Goal: Task Accomplishment & Management: Complete application form

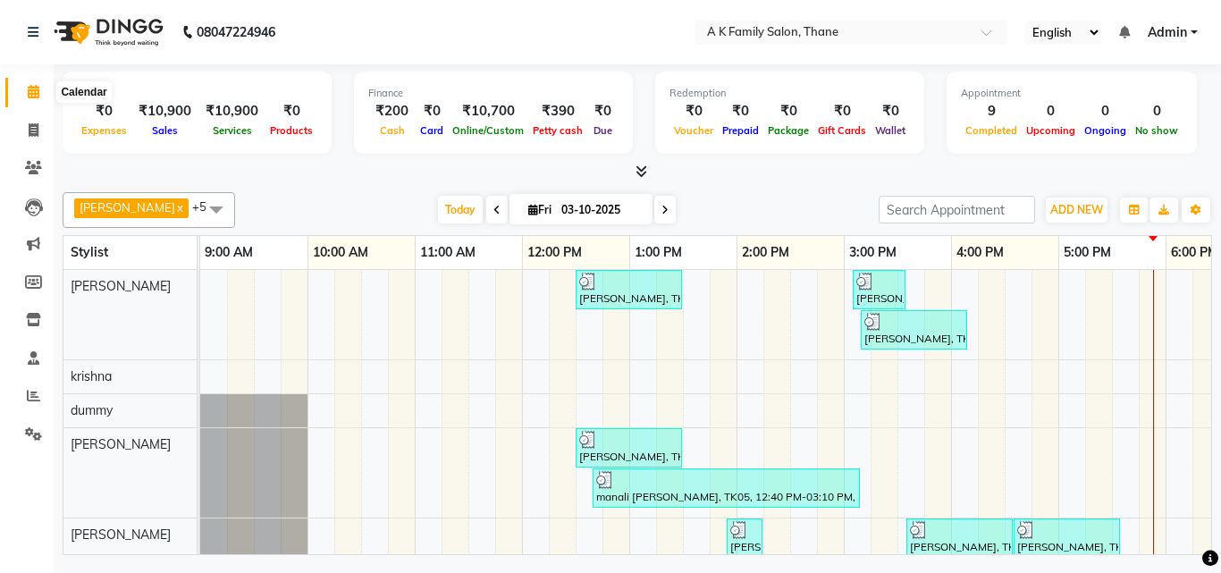
click at [36, 97] on icon at bounding box center [34, 91] width 12 height 13
click at [32, 131] on icon at bounding box center [34, 129] width 10 height 13
select select "service"
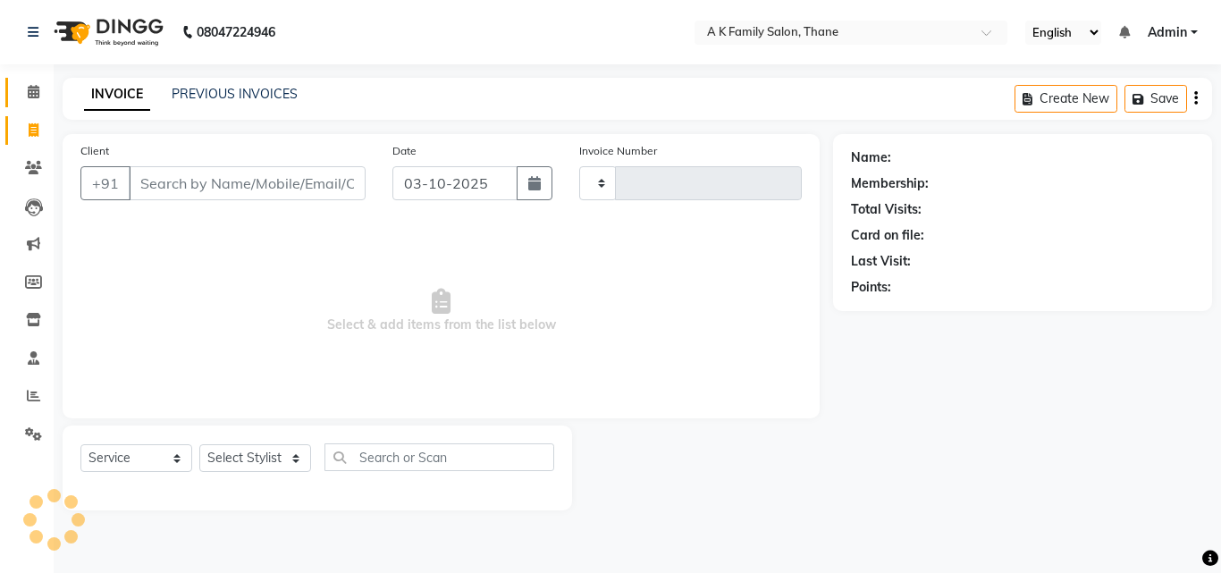
type input "1862"
select select "5033"
click at [38, 95] on icon at bounding box center [34, 91] width 12 height 13
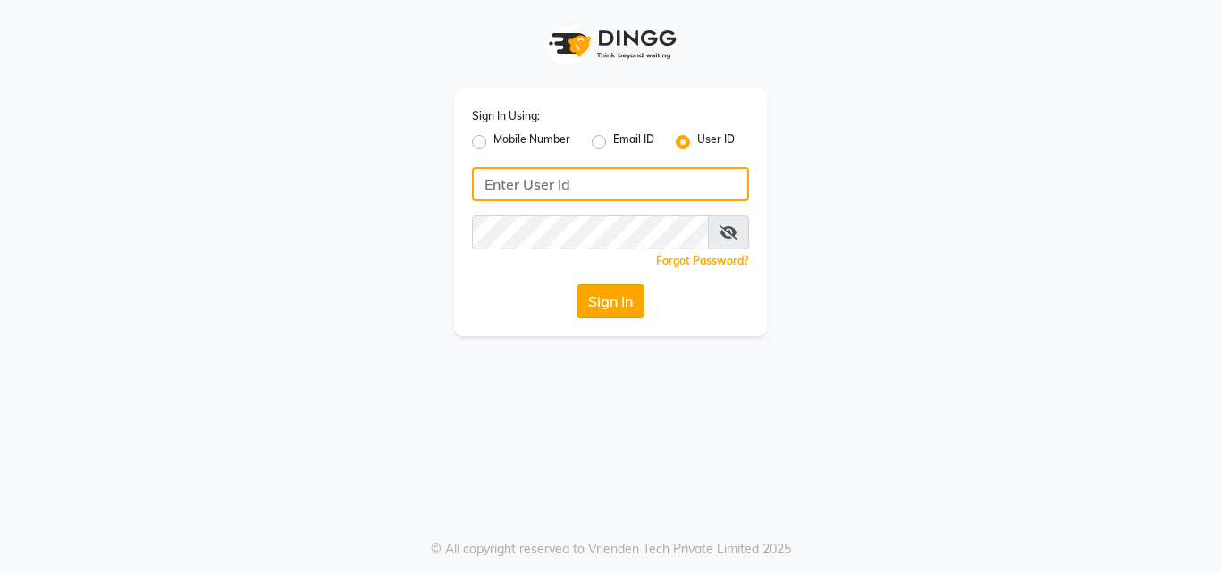
type input "[PERSON_NAME]"
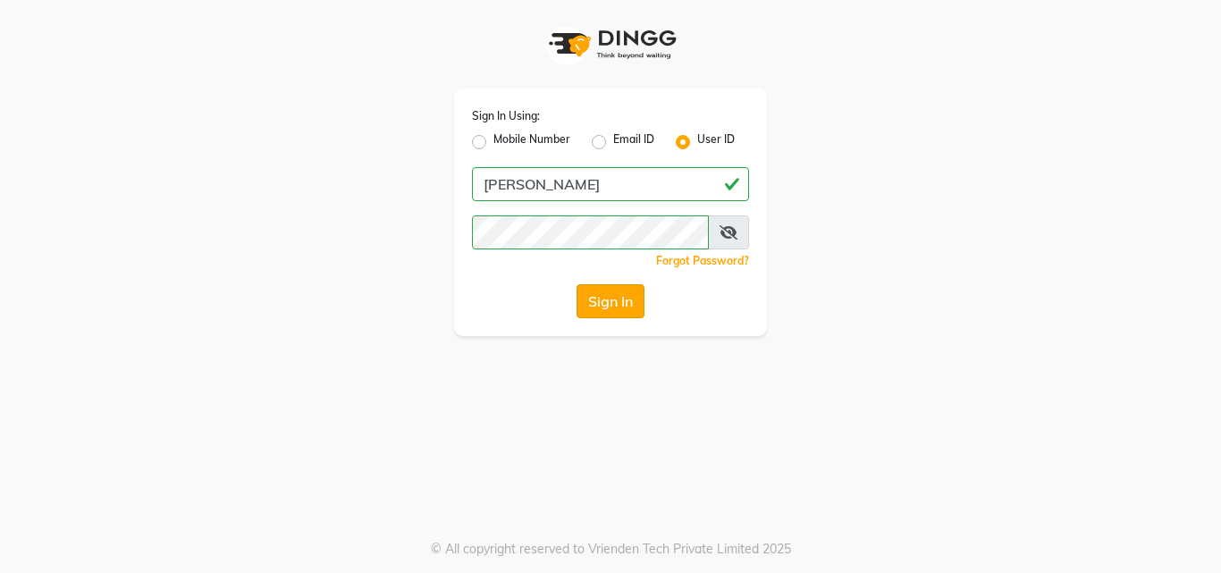
click at [623, 305] on button "Sign In" at bounding box center [611, 301] width 68 height 34
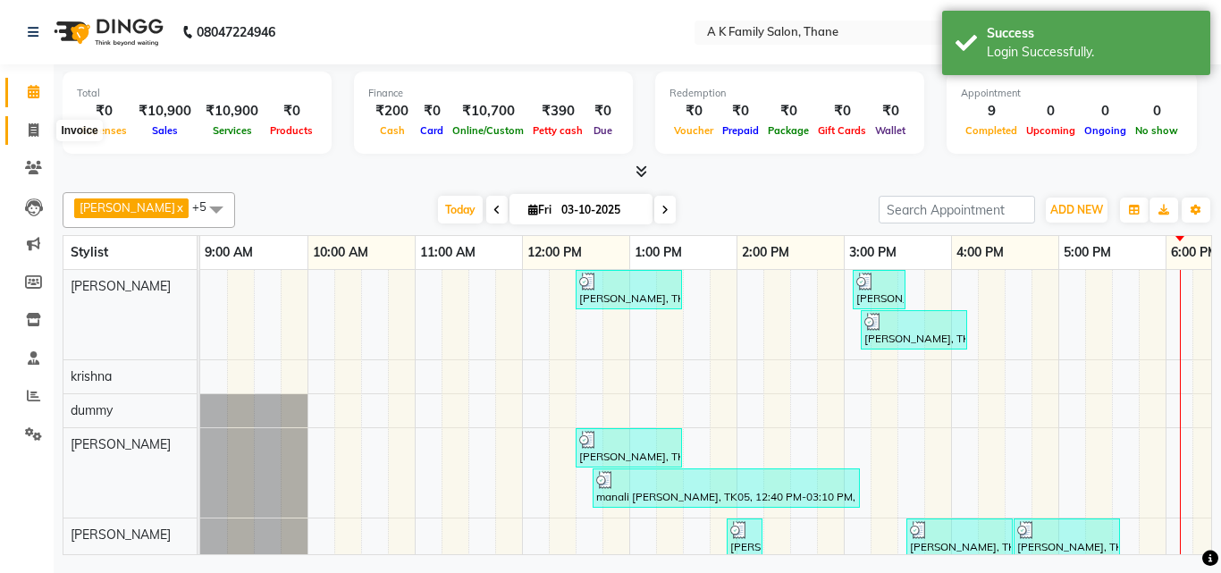
click at [36, 135] on icon at bounding box center [34, 129] width 10 height 13
select select "5033"
select select "service"
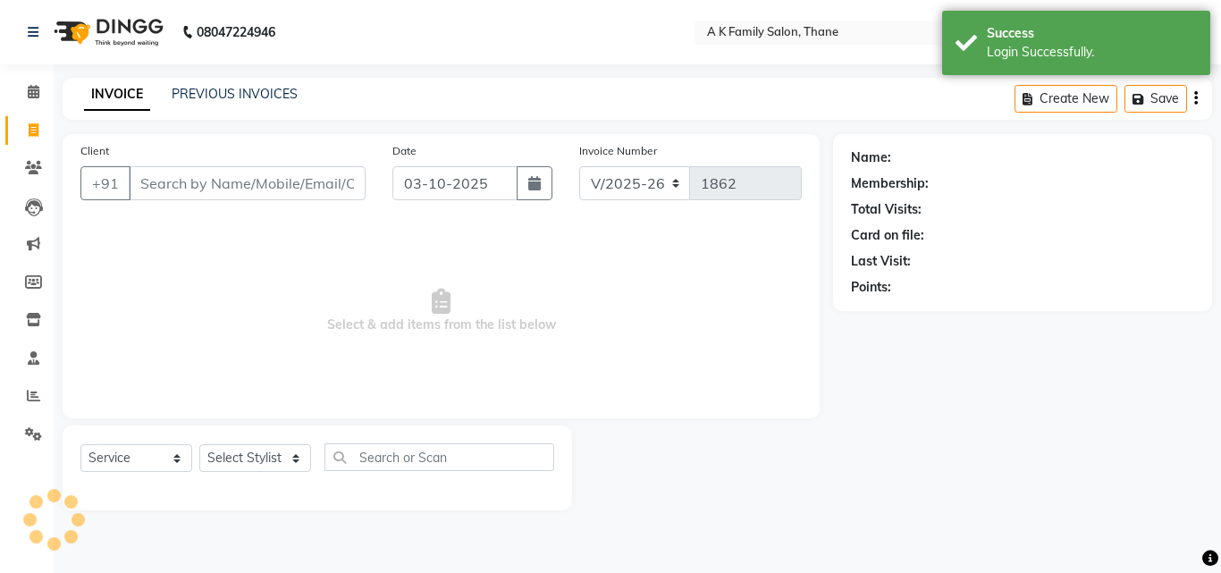
click at [317, 175] on input "Client" at bounding box center [247, 183] width 237 height 34
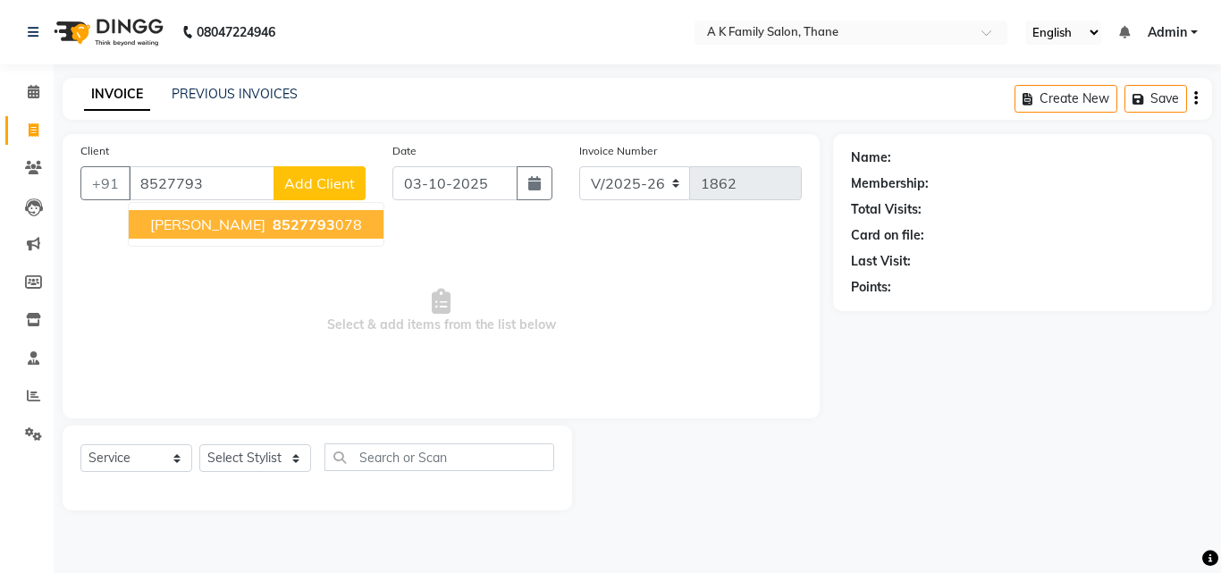
click at [281, 229] on span "8527793" at bounding box center [304, 224] width 63 height 18
type input "8527793078"
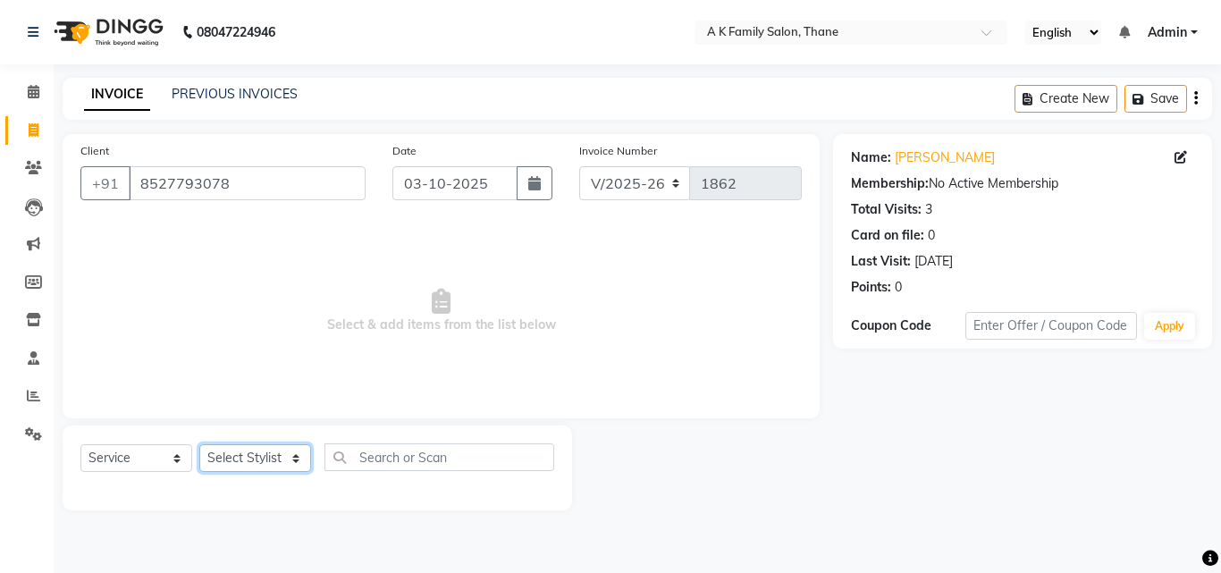
drag, startPoint x: 239, startPoint y: 463, endPoint x: 240, endPoint y: 445, distance: 17.9
click at [239, 463] on select "Select Stylist [PERSON_NAME] [PERSON_NAME] pooja [PERSON_NAME]" at bounding box center [255, 458] width 112 height 28
select select "32477"
click at [199, 444] on select "Select Stylist [PERSON_NAME] [PERSON_NAME] pooja [PERSON_NAME]" at bounding box center [255, 458] width 112 height 28
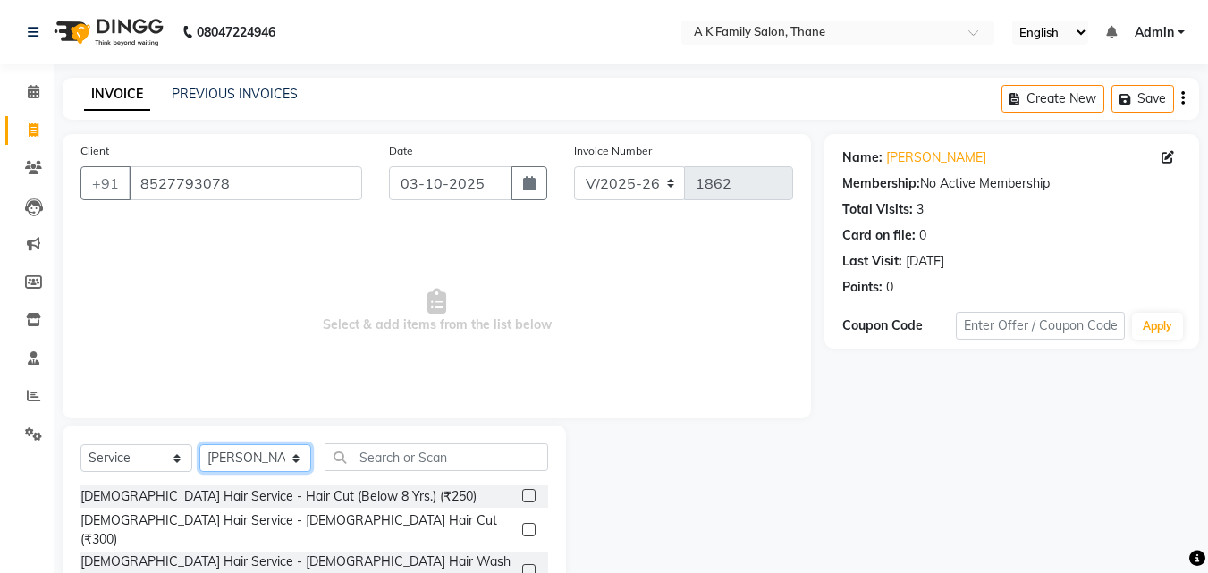
scroll to position [143, 0]
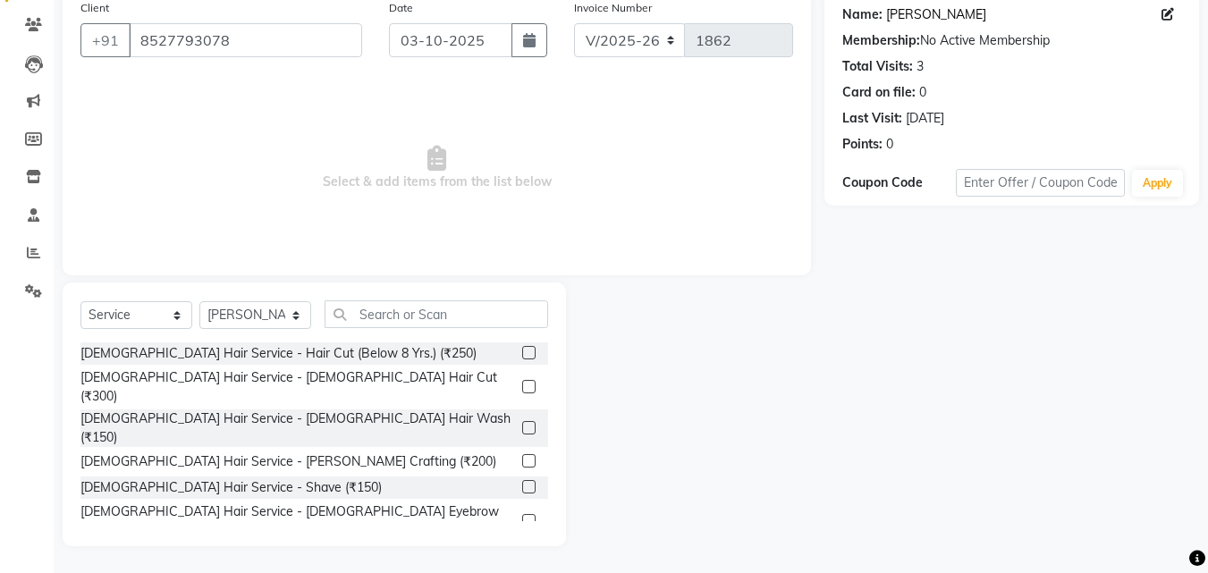
click at [938, 8] on link "[PERSON_NAME]" at bounding box center [936, 14] width 100 height 19
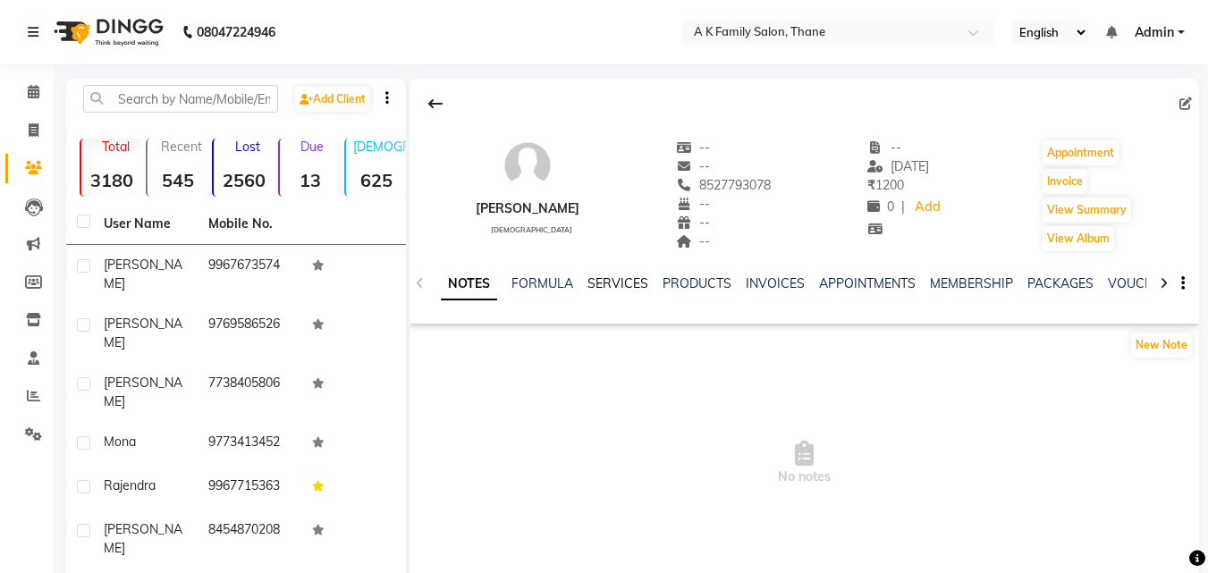
click at [602, 288] on link "SERVICES" at bounding box center [617, 283] width 61 height 16
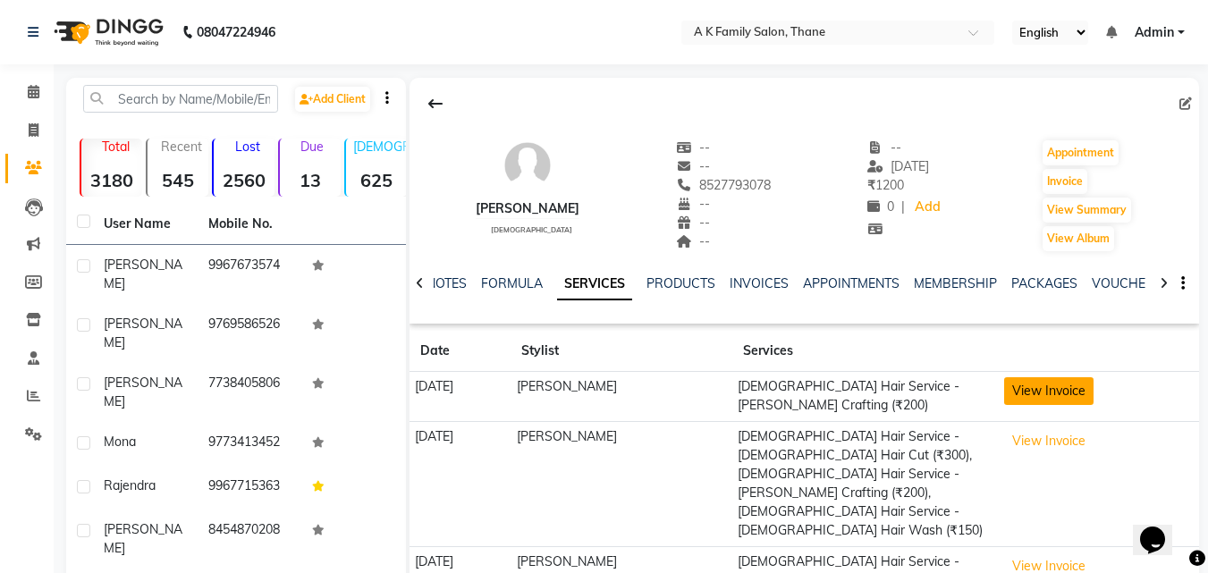
click at [1031, 391] on button "View Invoice" at bounding box center [1048, 391] width 89 height 28
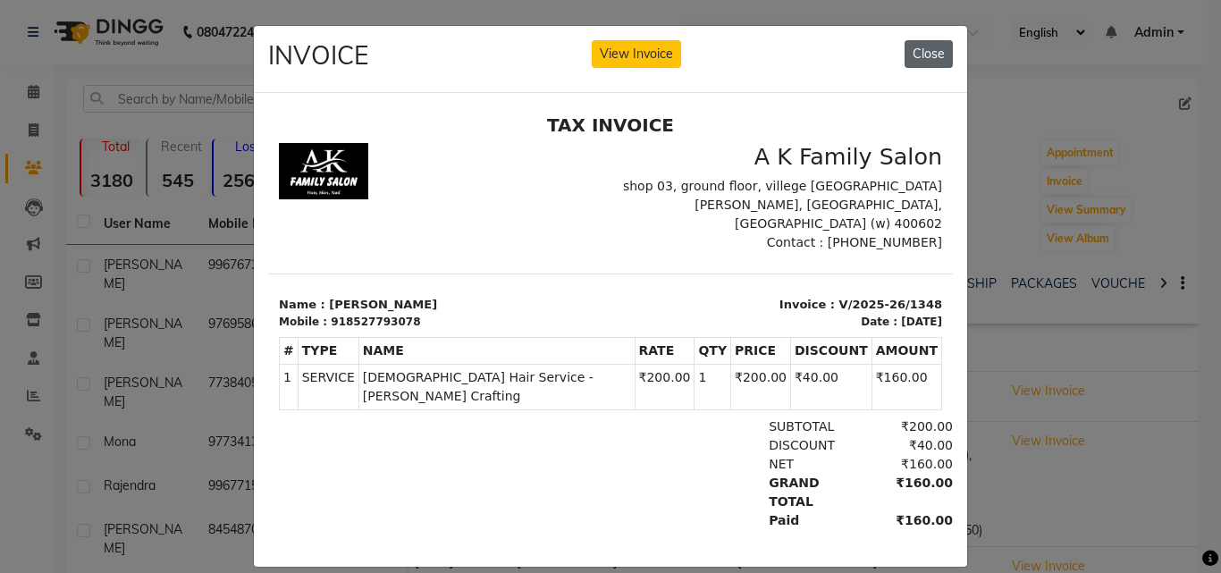
click at [905, 61] on button "Close" at bounding box center [929, 54] width 48 height 28
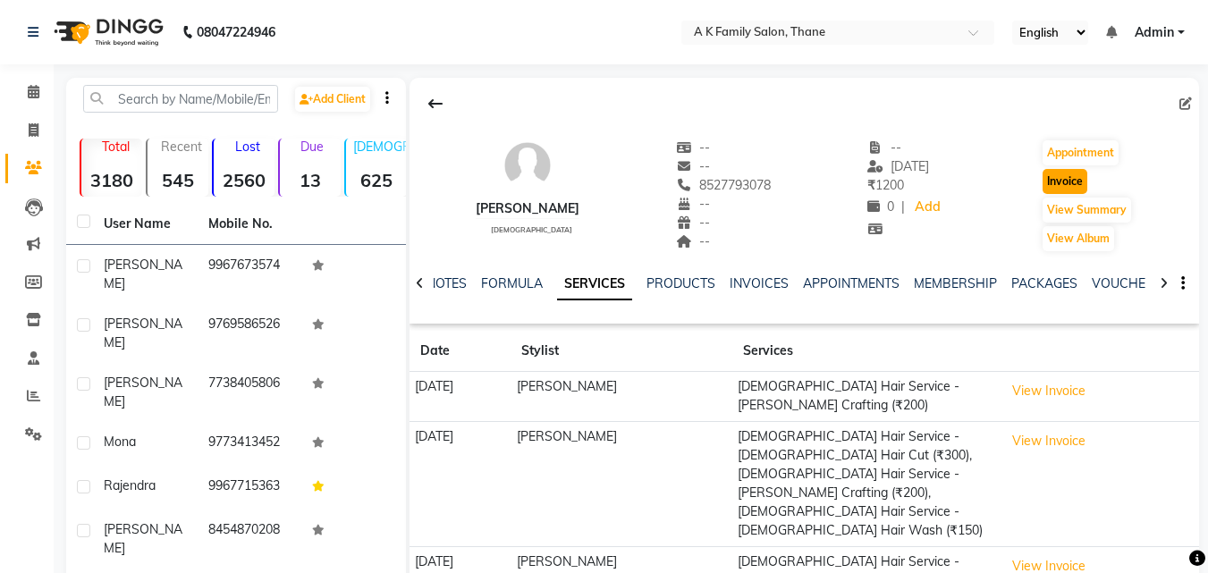
click at [1051, 173] on button "Invoice" at bounding box center [1065, 181] width 45 height 25
select select "5033"
select select "service"
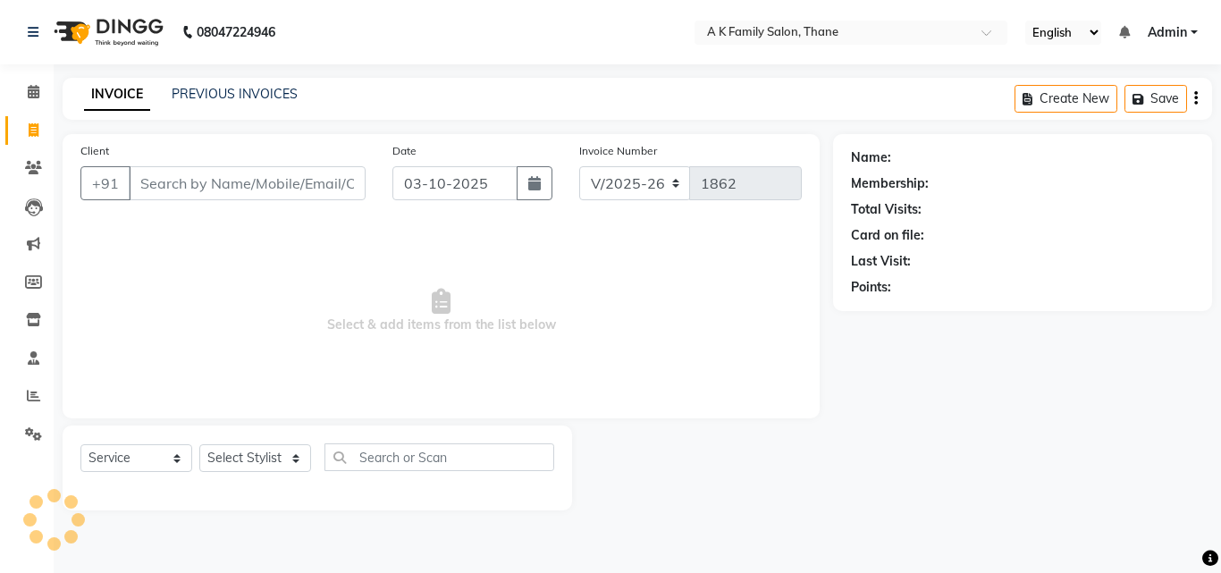
type input "8527793078"
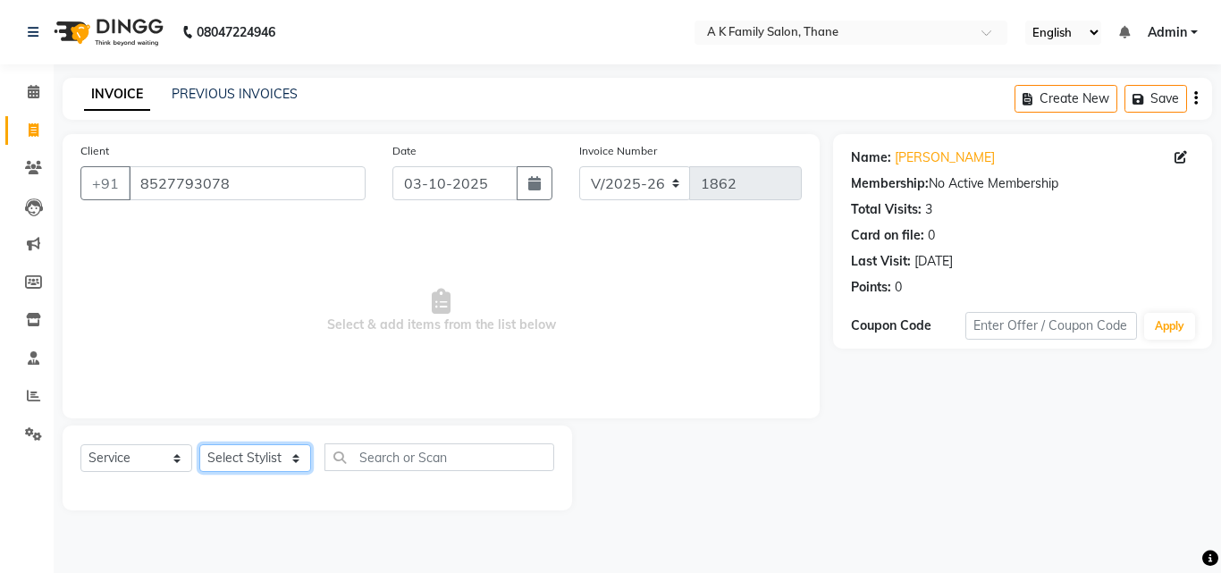
click at [217, 452] on select "Select Stylist [PERSON_NAME] [PERSON_NAME] pooja [PERSON_NAME]" at bounding box center [255, 458] width 112 height 28
select select "32477"
click at [199, 444] on select "Select Stylist [PERSON_NAME] [PERSON_NAME] pooja [PERSON_NAME]" at bounding box center [255, 458] width 112 height 28
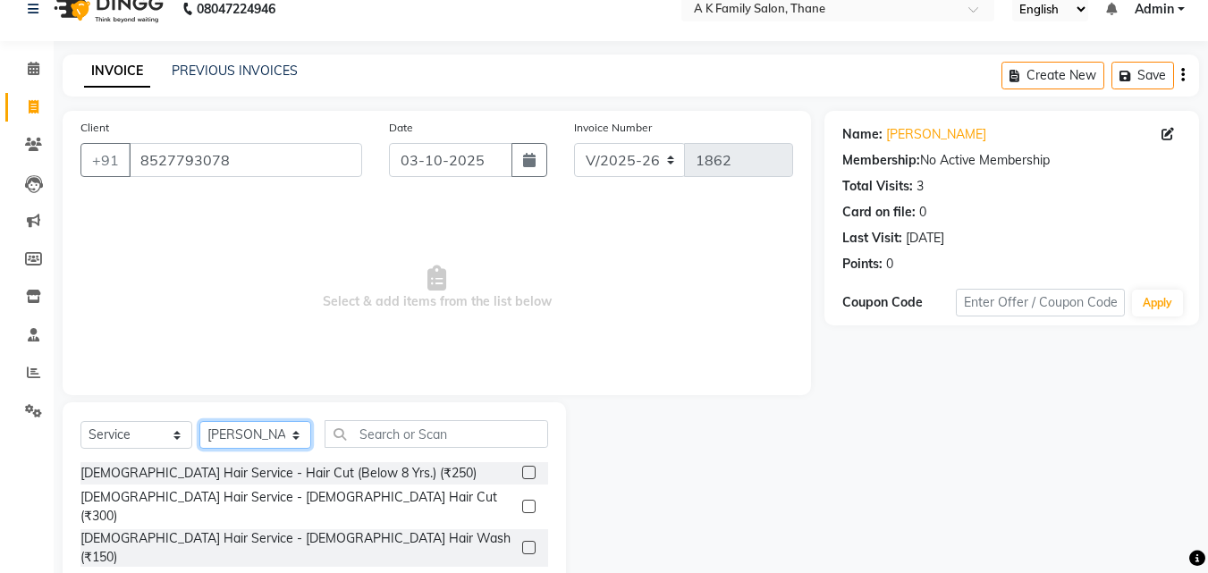
scroll to position [143, 0]
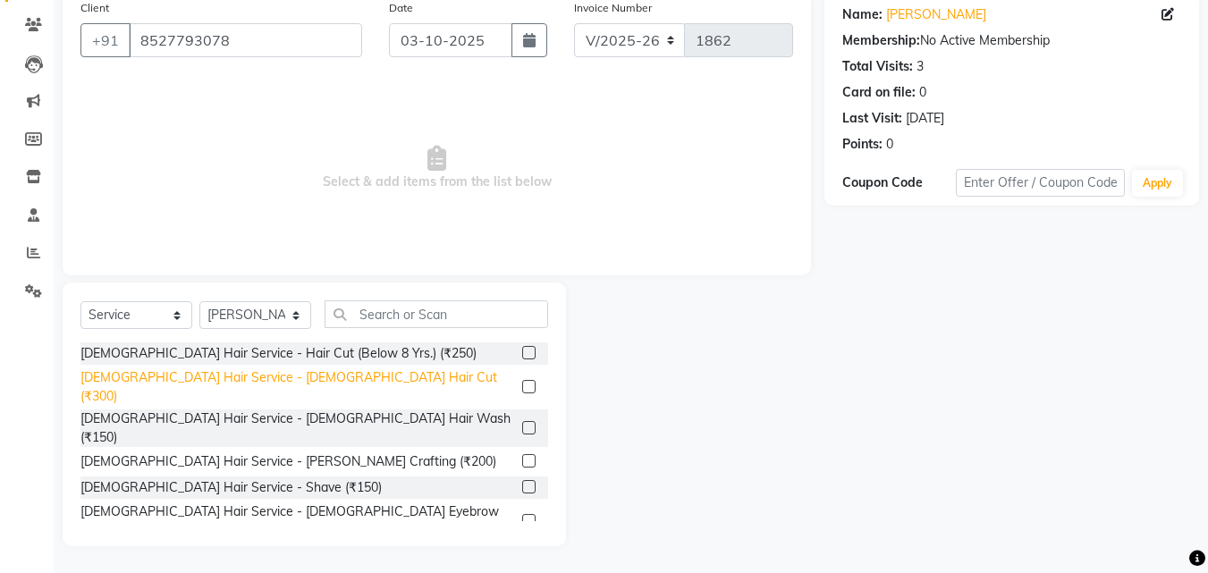
click at [220, 373] on div "[DEMOGRAPHIC_DATA] Hair Service - [DEMOGRAPHIC_DATA] Hair Cut (₹300)" at bounding box center [297, 387] width 435 height 38
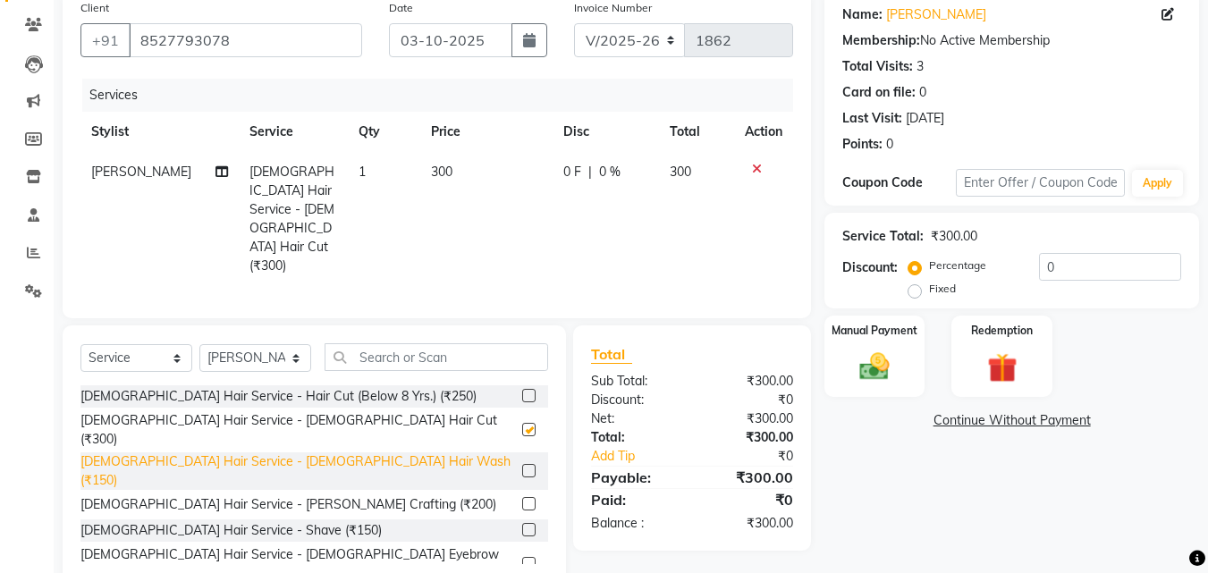
checkbox input "false"
click at [216, 452] on div "[DEMOGRAPHIC_DATA] Hair Service - [DEMOGRAPHIC_DATA] Hair Wash (₹150)" at bounding box center [297, 471] width 435 height 38
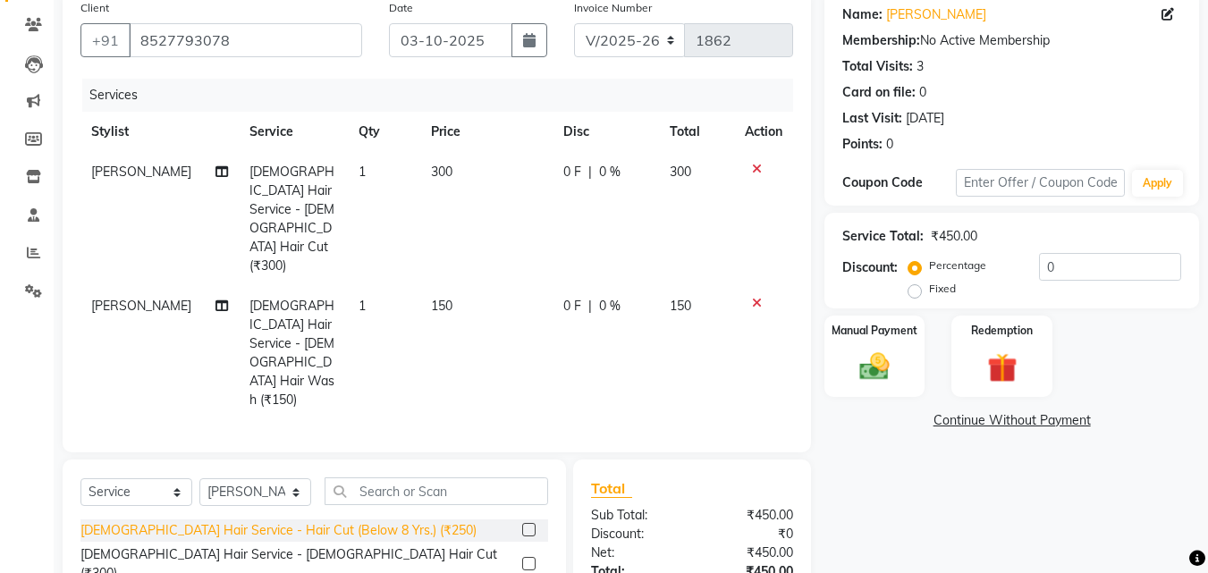
checkbox input "false"
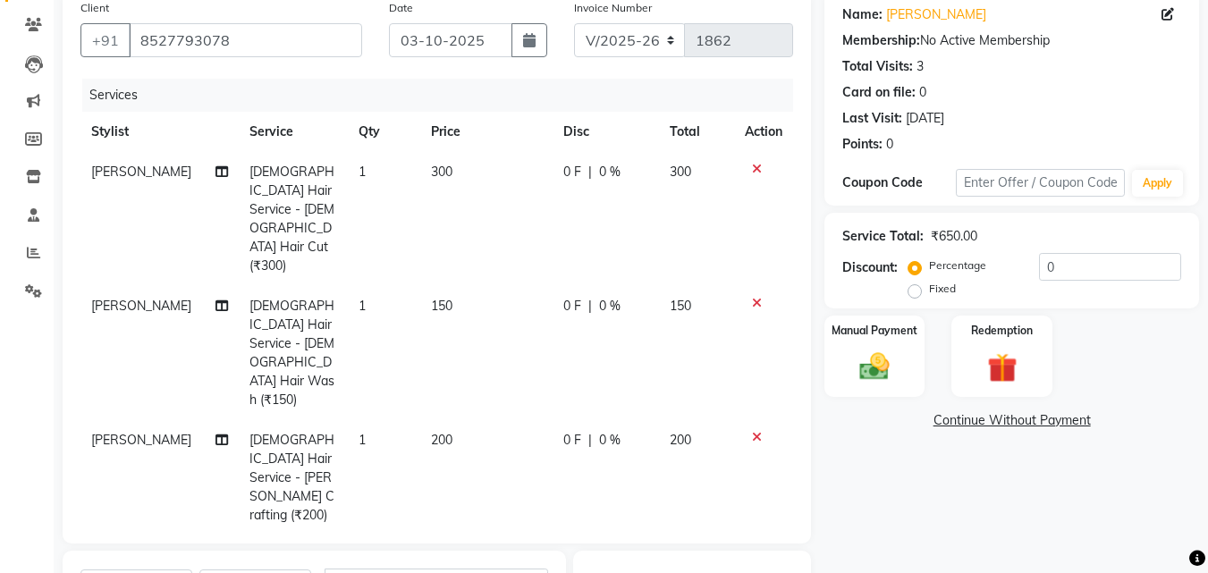
click at [116, 298] on span "[PERSON_NAME]" at bounding box center [141, 306] width 100 height 16
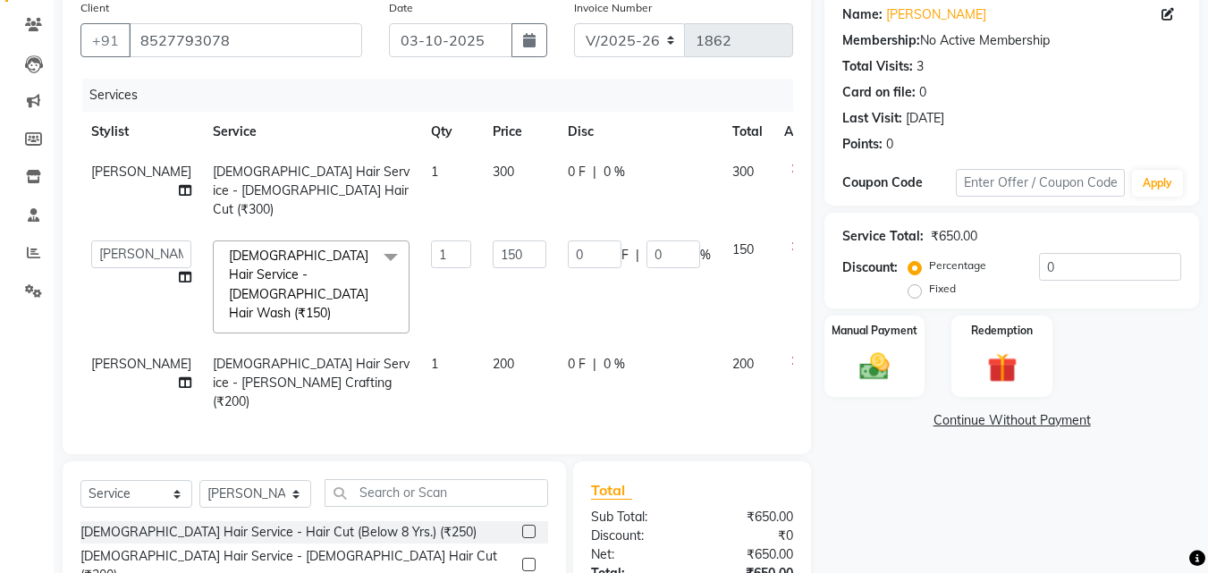
click at [116, 254] on td "[PERSON_NAME] [PERSON_NAME] pooja [PERSON_NAME]" at bounding box center [141, 287] width 122 height 114
click at [122, 241] on select "[PERSON_NAME] [PERSON_NAME] pooja [PERSON_NAME]" at bounding box center [141, 255] width 100 height 28
select select "62227"
click at [1138, 277] on input "0" at bounding box center [1110, 267] width 142 height 28
type input "2"
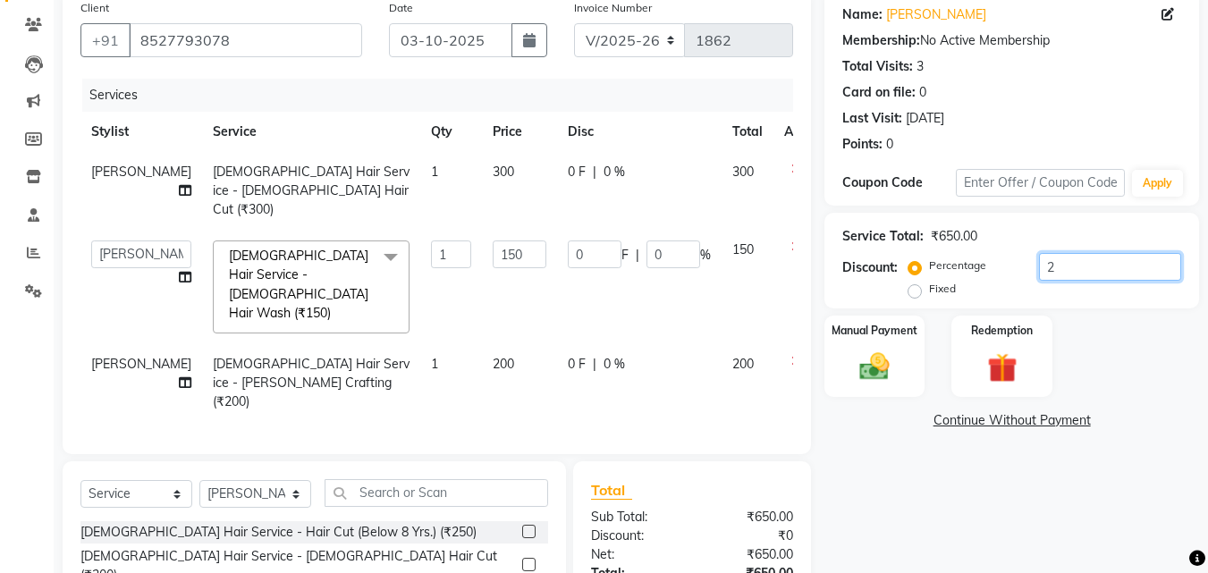
type input "3"
type input "2"
type input "20"
type input "30"
type input "20"
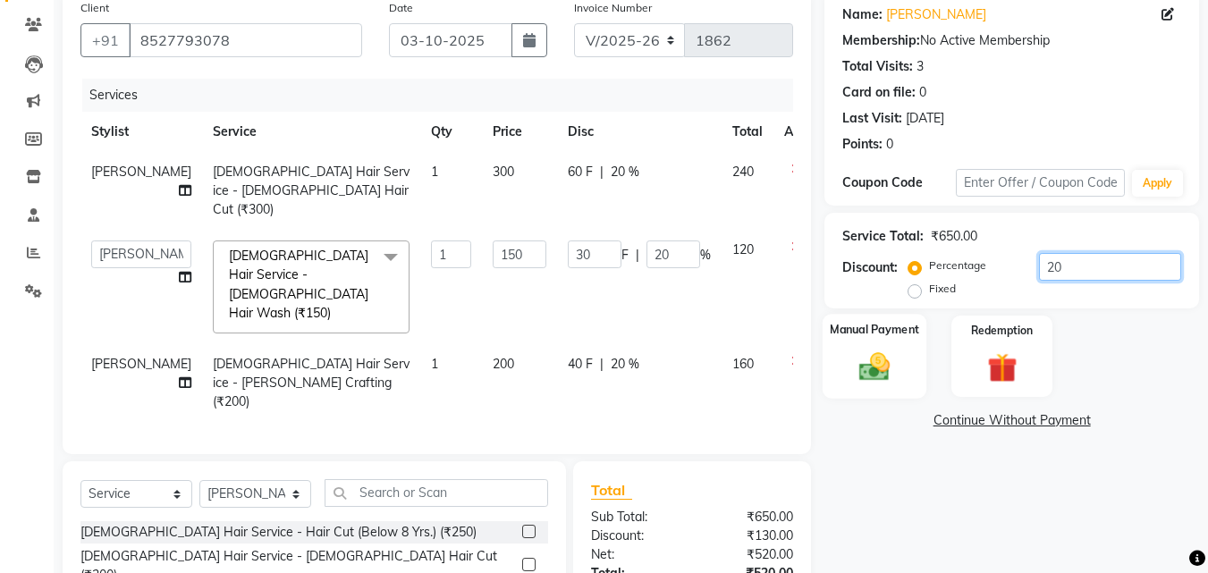
type input "20"
click at [889, 354] on img at bounding box center [874, 367] width 50 height 36
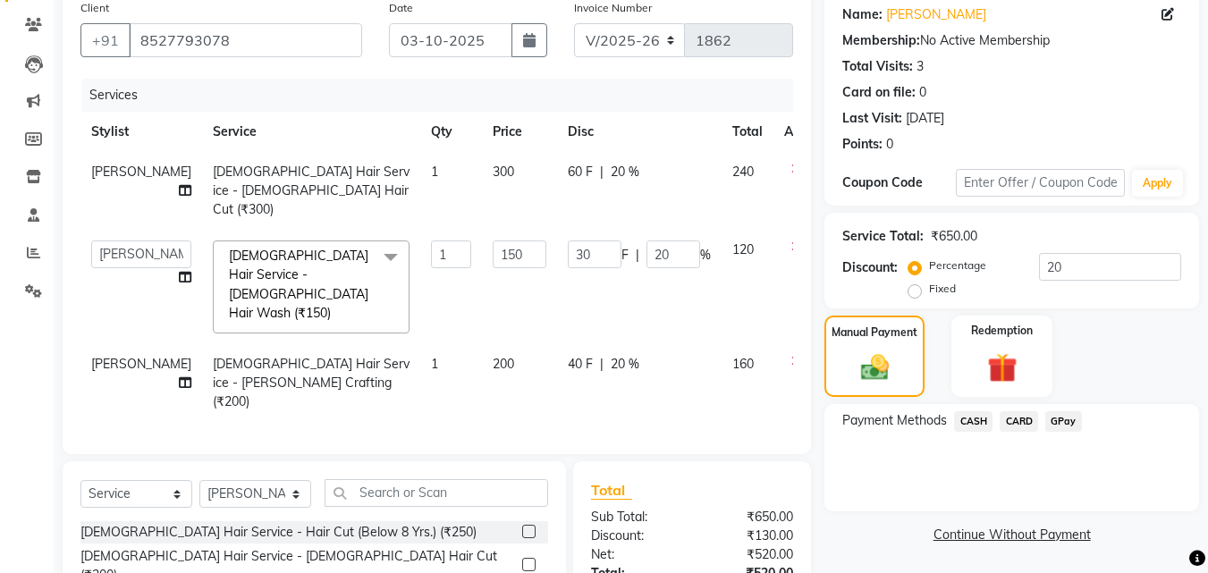
click at [1053, 421] on span "GPay" at bounding box center [1063, 421] width 37 height 21
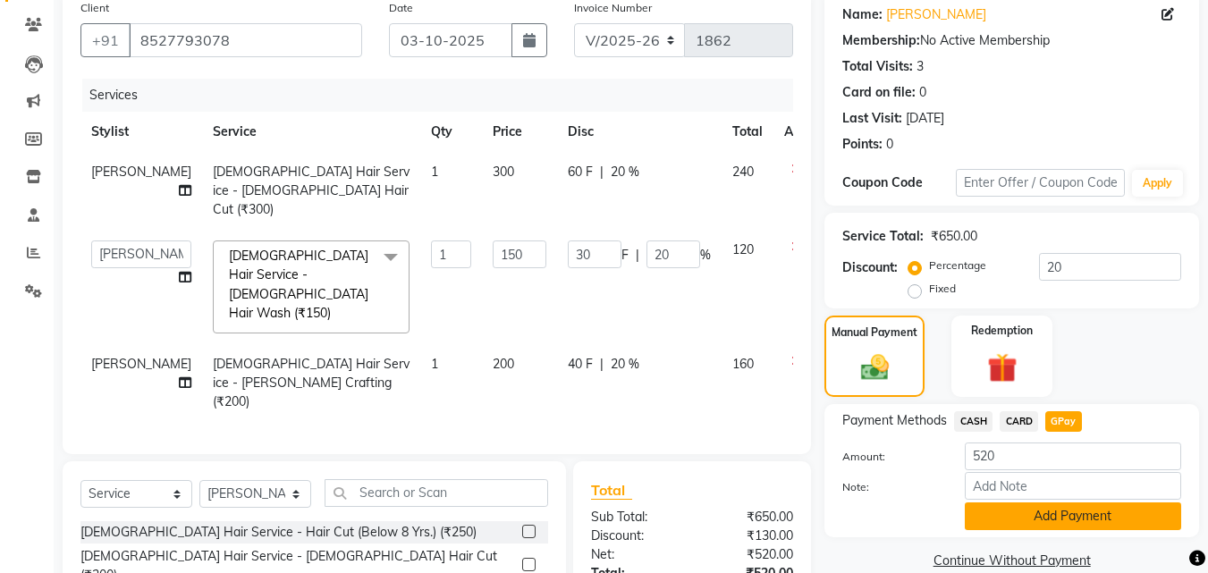
click at [1050, 510] on button "Add Payment" at bounding box center [1073, 516] width 216 height 28
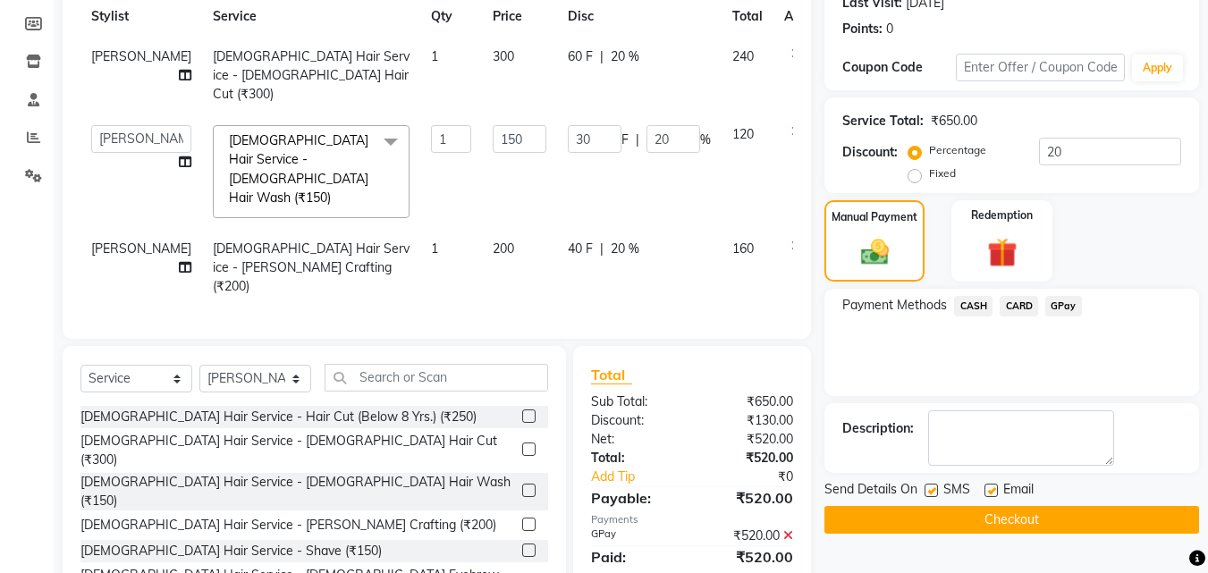
scroll to position [259, 0]
click at [1073, 509] on button "Checkout" at bounding box center [1011, 519] width 375 height 28
